Goal: Check status

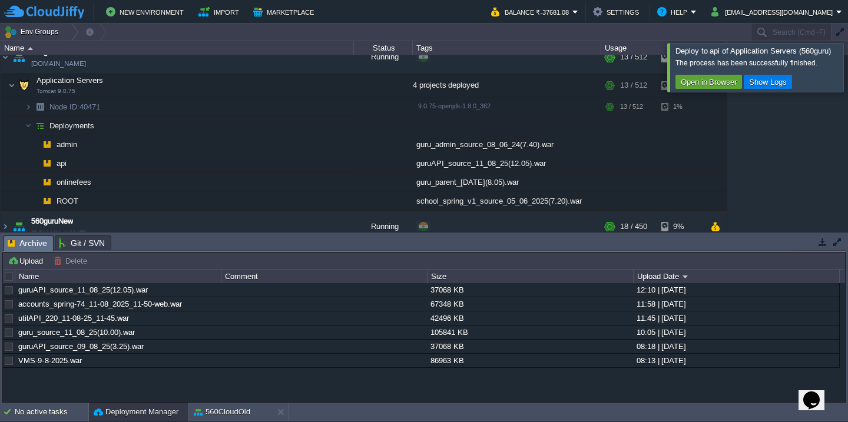
click at [847, 52] on div at bounding box center [862, 67] width 0 height 48
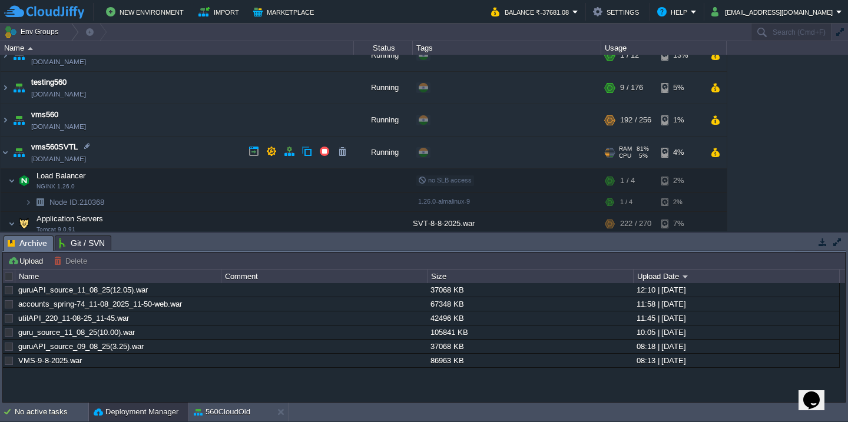
scroll to position [889, 0]
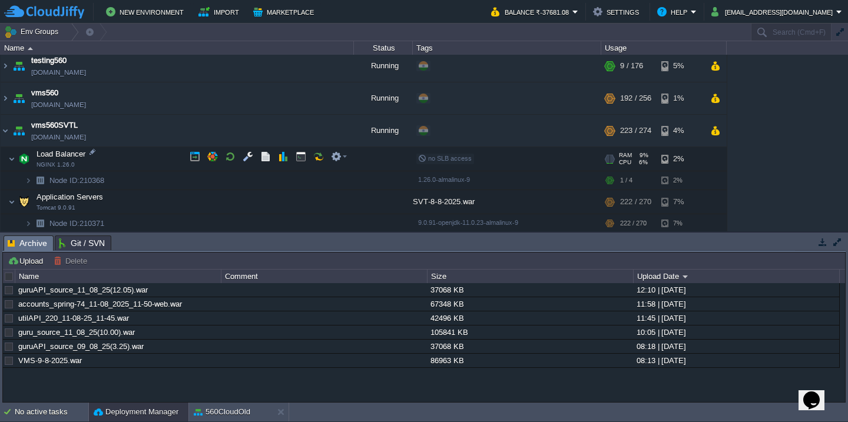
click at [155, 160] on td "Load Balancer NGINX 1.26.0" at bounding box center [177, 159] width 353 height 24
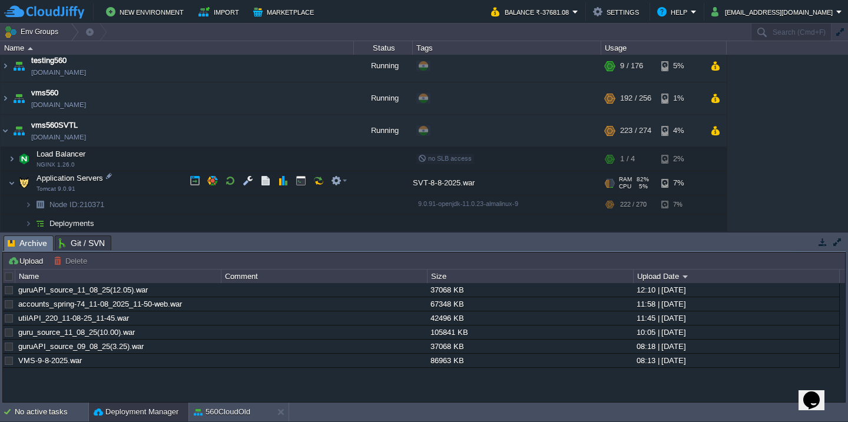
click at [148, 180] on td "Application Servers Tomcat 9.0.91" at bounding box center [177, 183] width 353 height 24
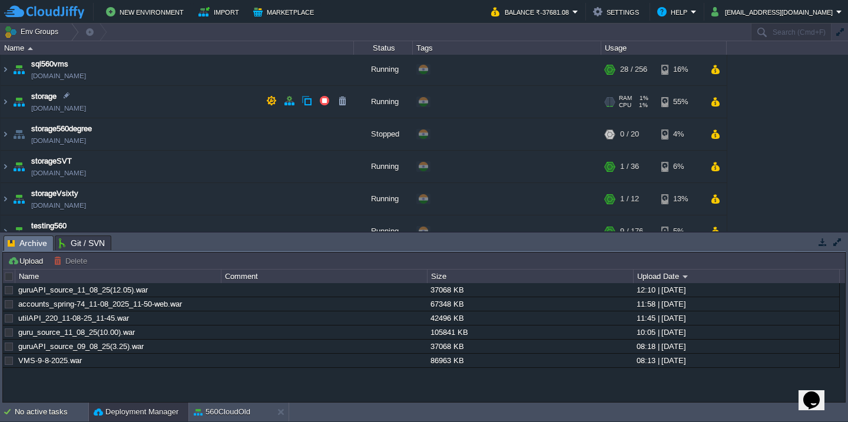
scroll to position [706, 0]
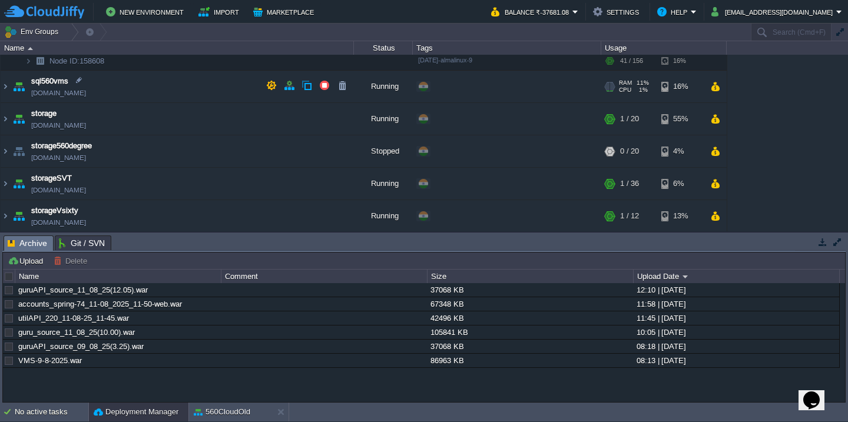
click at [161, 92] on td "sql560vms [DOMAIN_NAME]" at bounding box center [177, 87] width 353 height 32
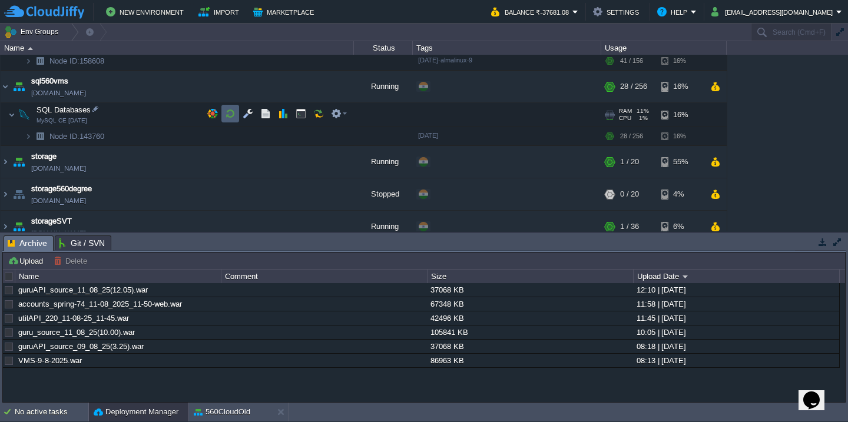
click at [227, 108] on button "button" at bounding box center [230, 113] width 11 height 11
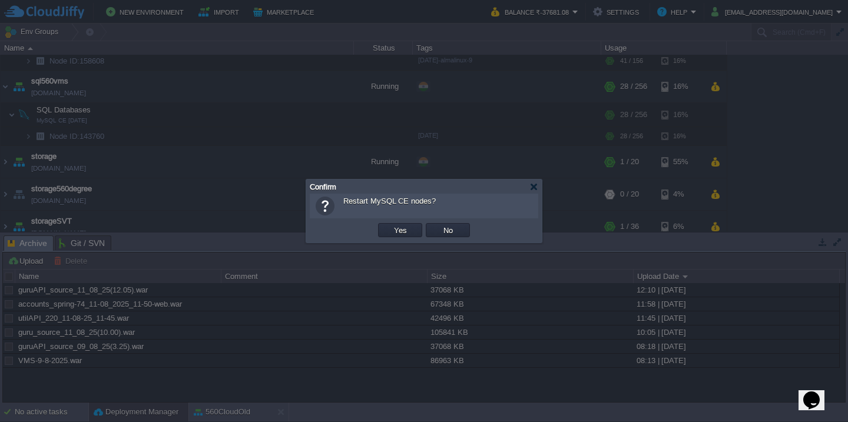
click at [390, 225] on button "Yes" at bounding box center [400, 230] width 20 height 11
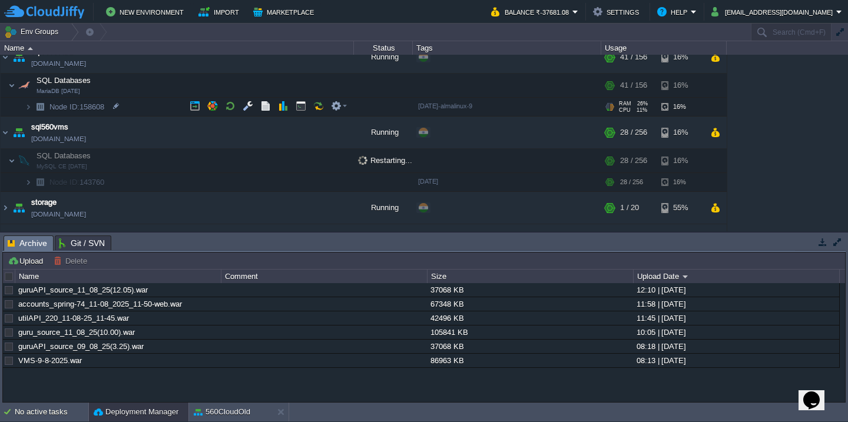
scroll to position [650, 0]
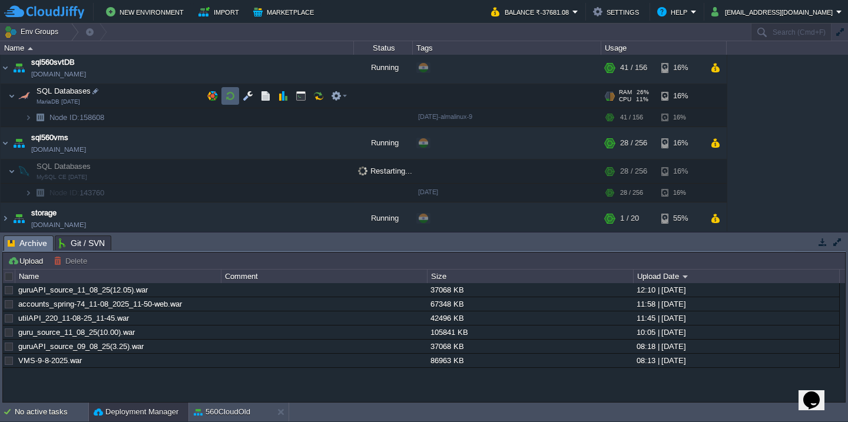
click at [227, 92] on button "button" at bounding box center [230, 96] width 11 height 11
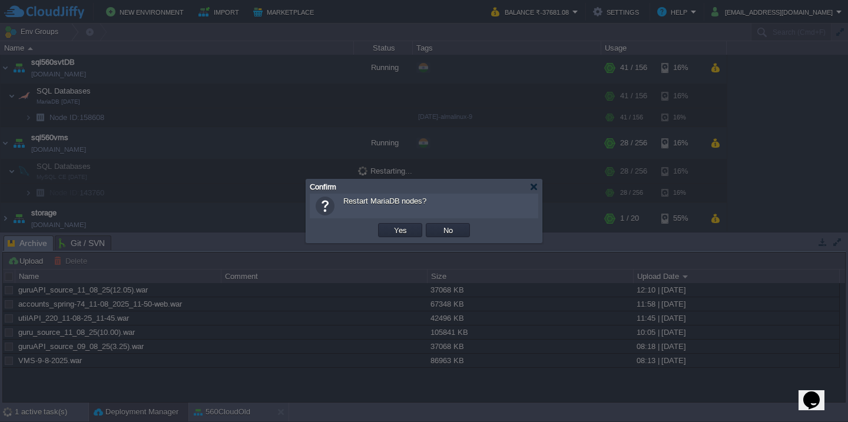
click at [390, 225] on button "Yes" at bounding box center [400, 230] width 20 height 11
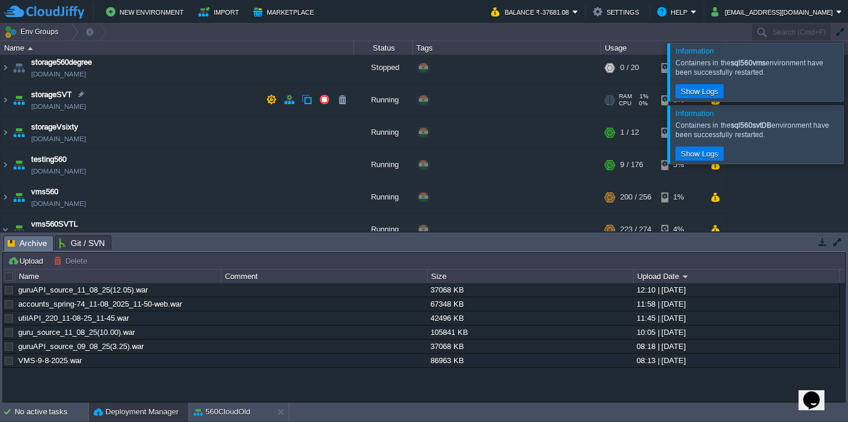
scroll to position [856, 0]
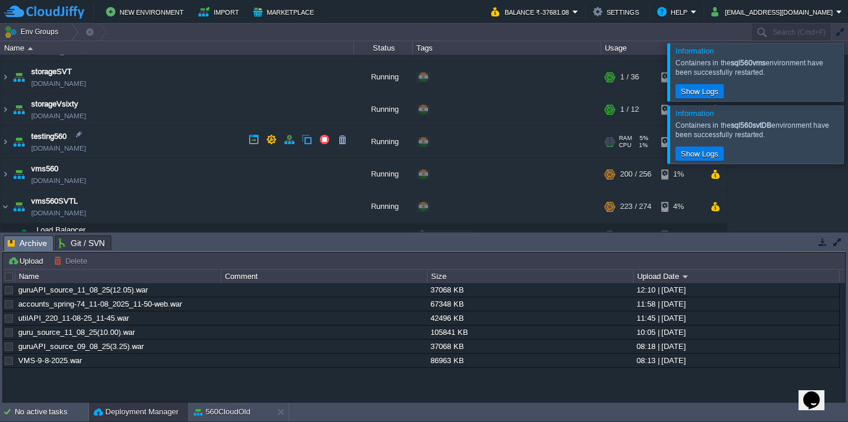
click at [212, 149] on td "testing560 [DOMAIN_NAME]" at bounding box center [177, 142] width 353 height 32
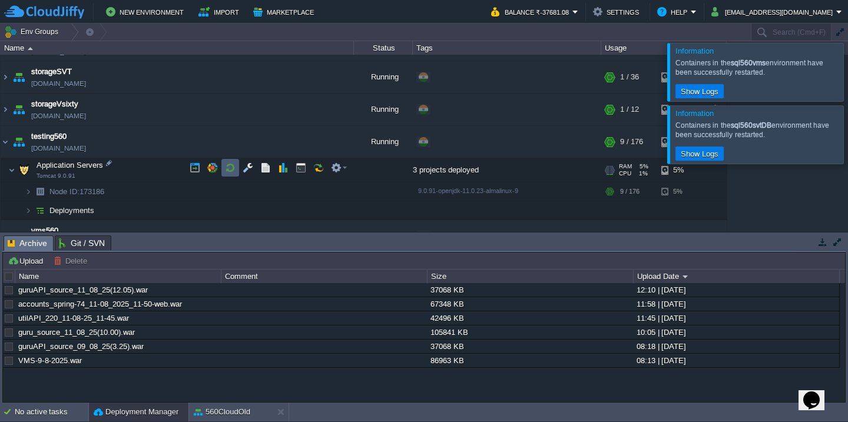
click at [225, 169] on button "button" at bounding box center [230, 167] width 11 height 11
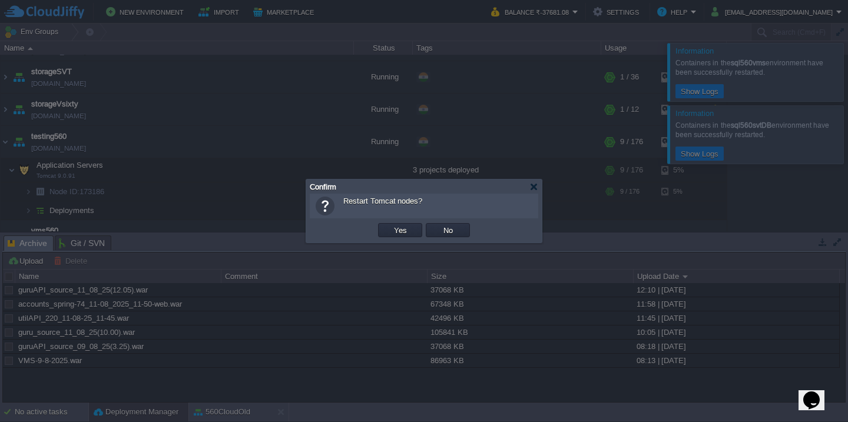
click at [390, 225] on button "Yes" at bounding box center [400, 230] width 20 height 11
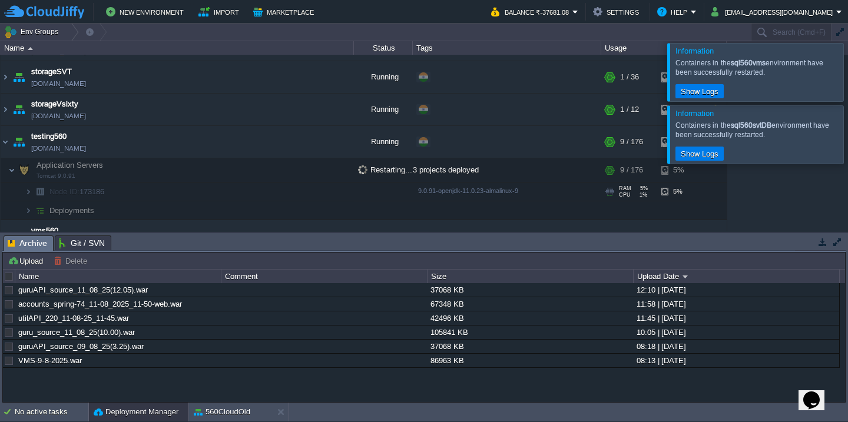
scroll to position [950, 0]
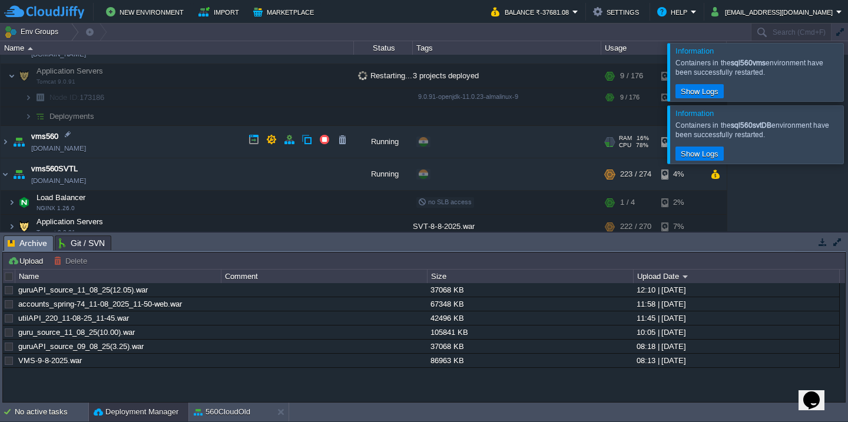
click at [190, 145] on td "vms560 [DOMAIN_NAME]" at bounding box center [177, 142] width 353 height 32
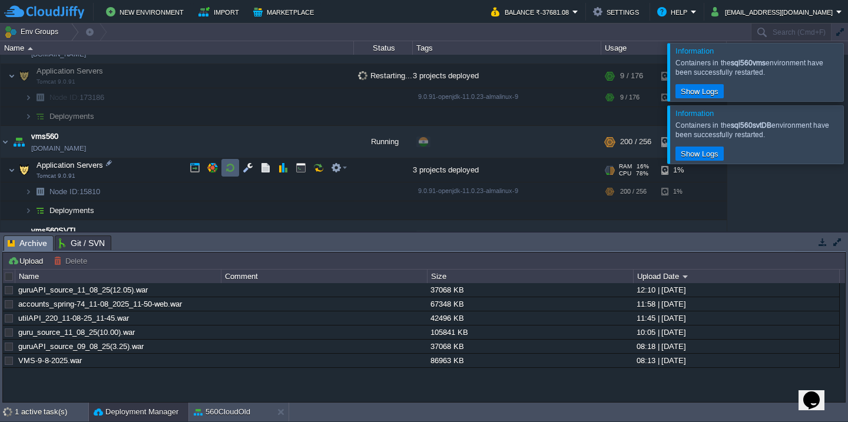
click at [228, 166] on button "button" at bounding box center [230, 167] width 11 height 11
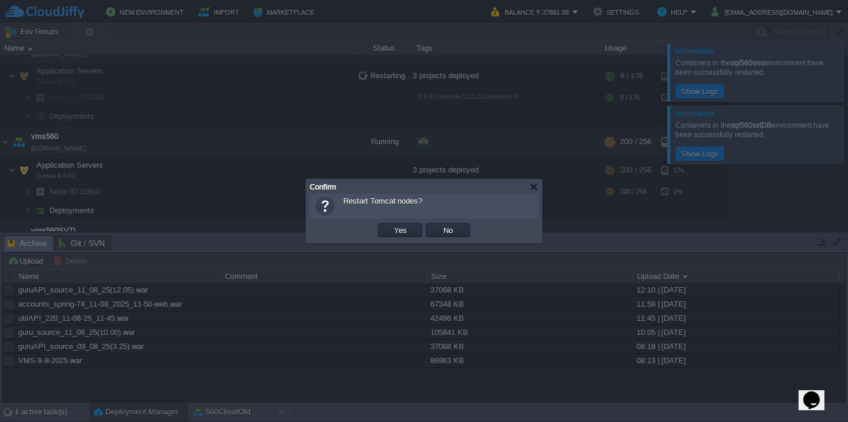
click at [390, 225] on button "Yes" at bounding box center [400, 230] width 20 height 11
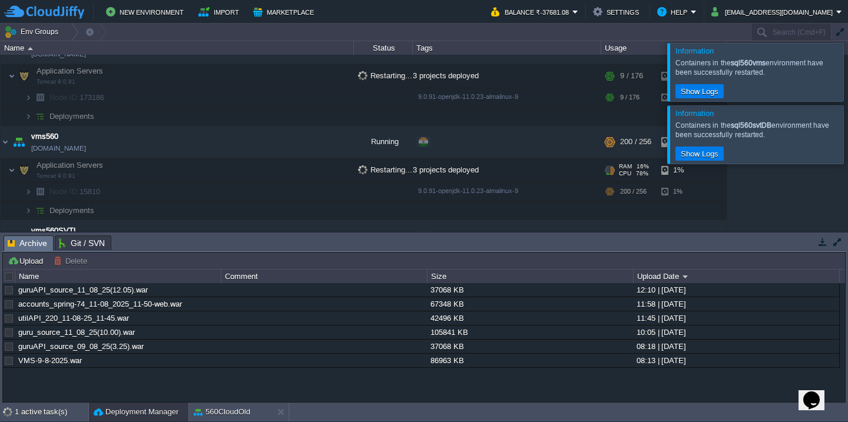
scroll to position [1048, 0]
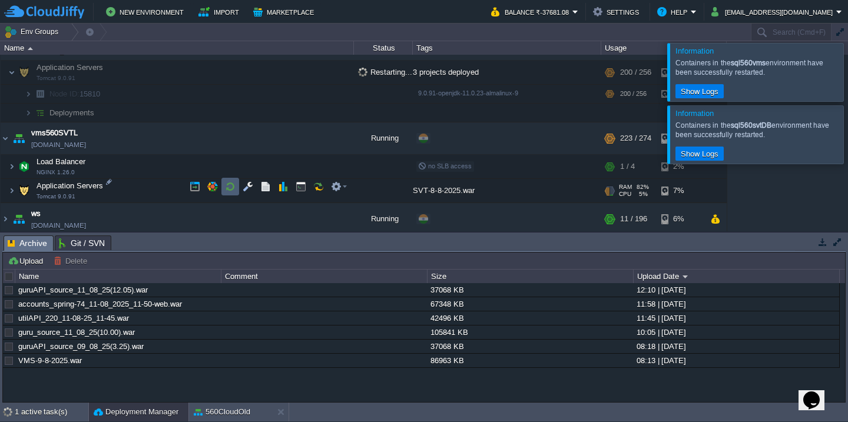
click at [227, 191] on button "button" at bounding box center [230, 186] width 11 height 11
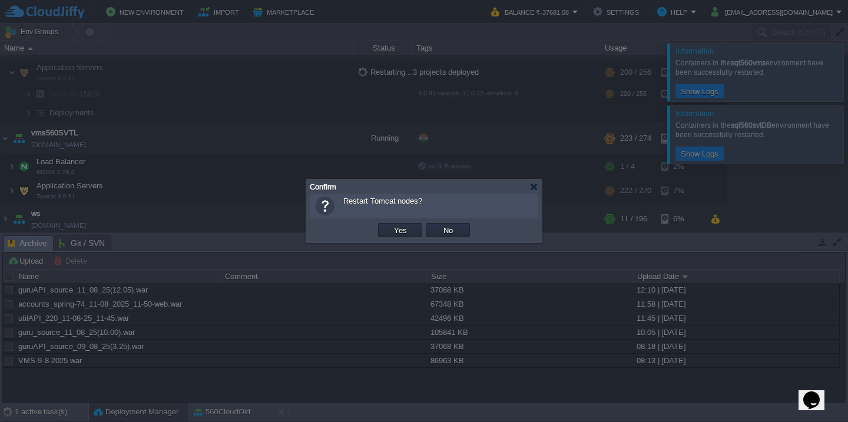
click at [390, 225] on button "Yes" at bounding box center [400, 230] width 20 height 11
